Goal: Information Seeking & Learning: Learn about a topic

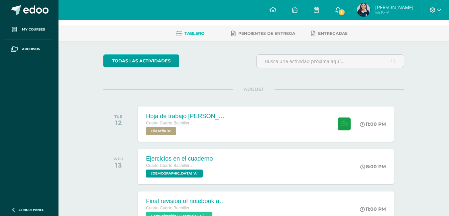
scroll to position [25, 0]
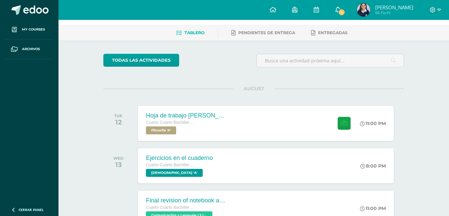
click at [341, 7] on icon at bounding box center [337, 10] width 5 height 6
click at [432, 93] on div "Recent and coming activities Tablero Pendientes de entrega Entregadas todas las…" at bounding box center [254, 195] width 391 height 401
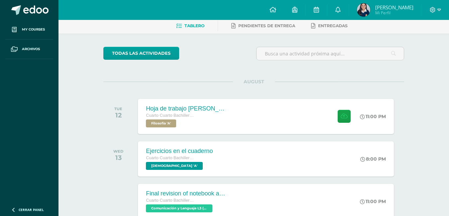
scroll to position [0, 0]
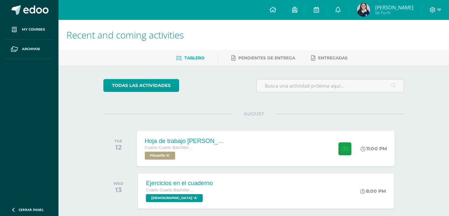
click at [286, 139] on div "Hoja de trabajo [PERSON_NAME] Cuarto Cuarto Bachillerato en Ciencias y Letras F…" at bounding box center [266, 149] width 258 height 36
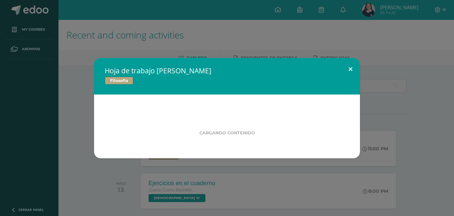
click at [352, 74] on button at bounding box center [350, 69] width 19 height 23
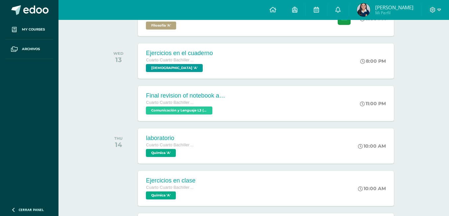
scroll to position [131, 0]
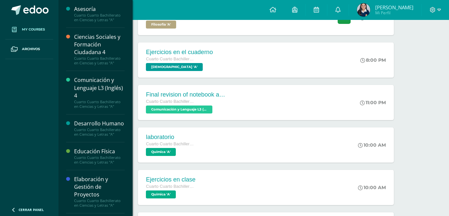
click at [24, 28] on span "My courses" at bounding box center [33, 29] width 23 height 5
click at [103, 97] on div "Comunicación y Lenguaje L3 (Inglés) 4" at bounding box center [99, 87] width 51 height 23
